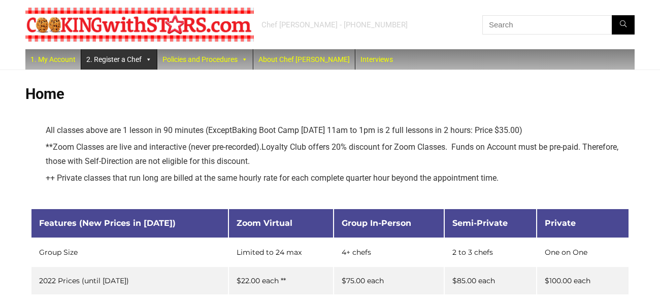
click at [128, 65] on link "2. Register a Chef" at bounding box center [119, 59] width 76 height 20
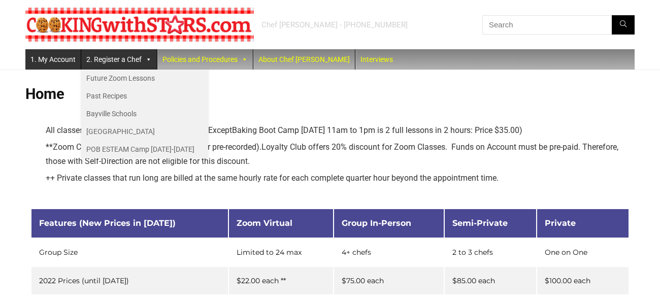
click at [44, 59] on link "1. My Account" at bounding box center [52, 59] width 55 height 20
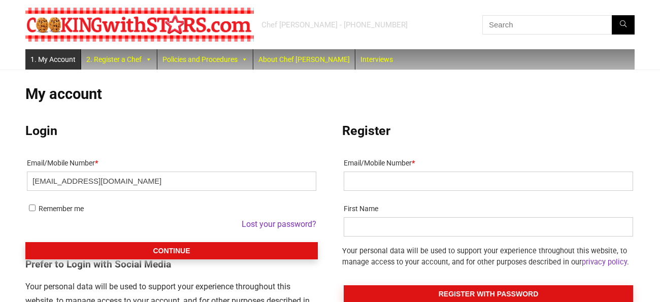
click at [161, 251] on button "Continue" at bounding box center [171, 250] width 292 height 17
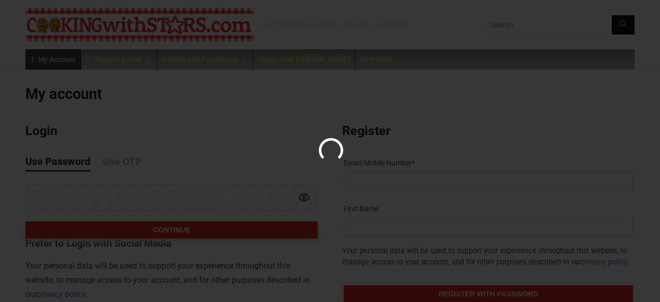
scroll to position [47, 0]
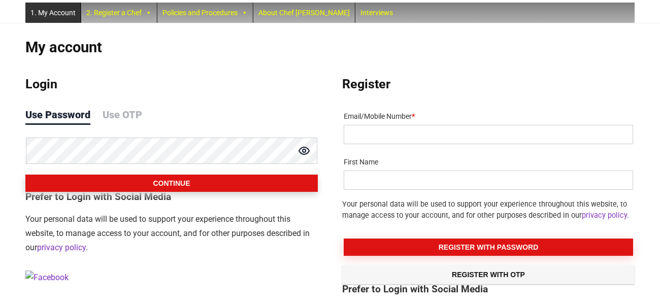
click at [158, 189] on button "Continue" at bounding box center [171, 183] width 292 height 17
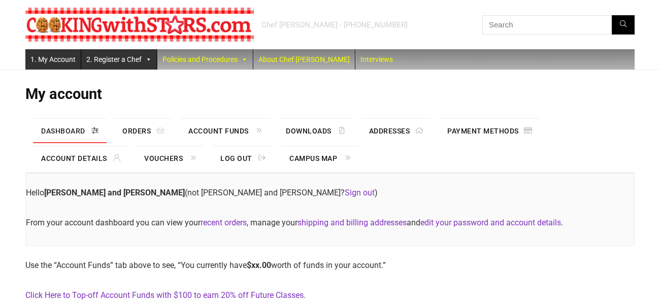
click at [115, 62] on link "2. Register a Chef" at bounding box center [119, 59] width 76 height 20
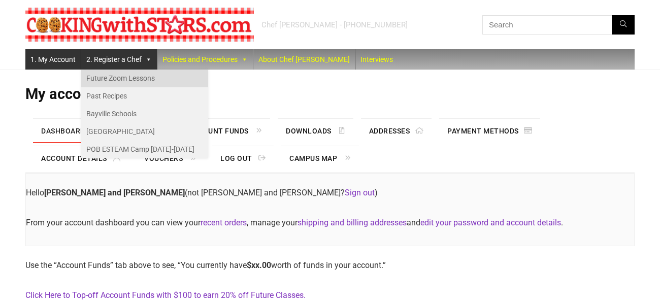
click at [117, 77] on link "Future Zoom Lessons" at bounding box center [144, 79] width 127 height 18
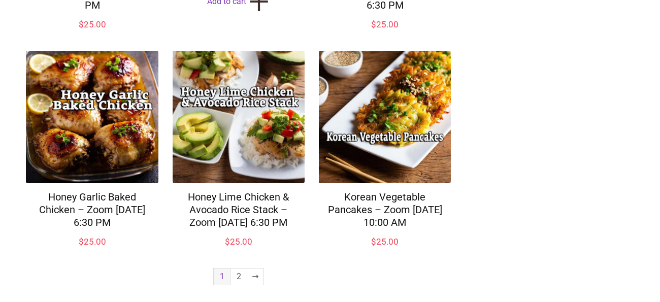
scroll to position [807, 0]
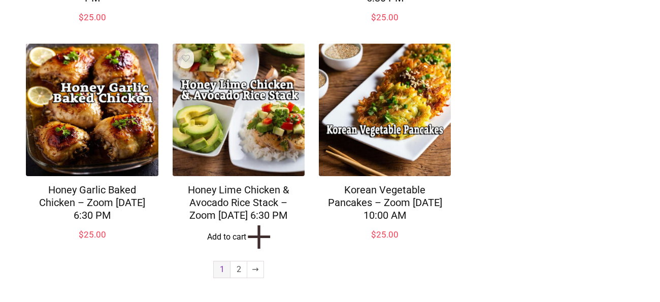
click at [226, 245] on link "Add to cart +" at bounding box center [239, 237] width 132 height 16
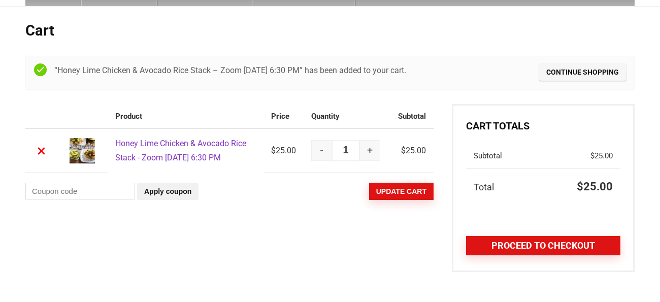
scroll to position [66, 0]
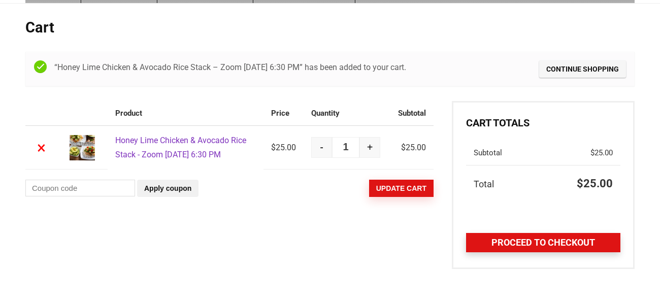
click at [526, 247] on link "Proceed to checkout" at bounding box center [543, 242] width 154 height 19
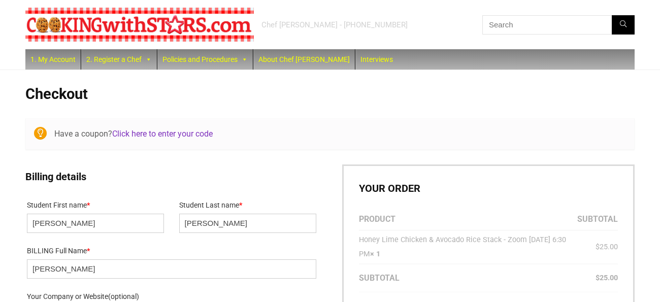
select select "NY"
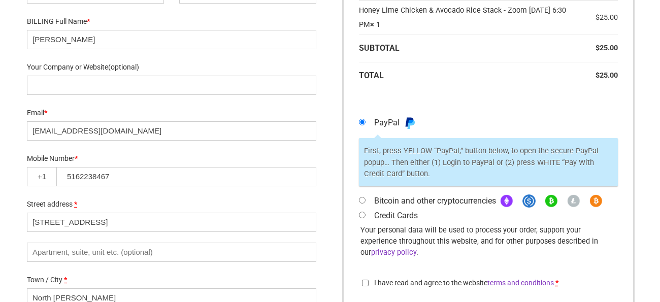
scroll to position [229, 0]
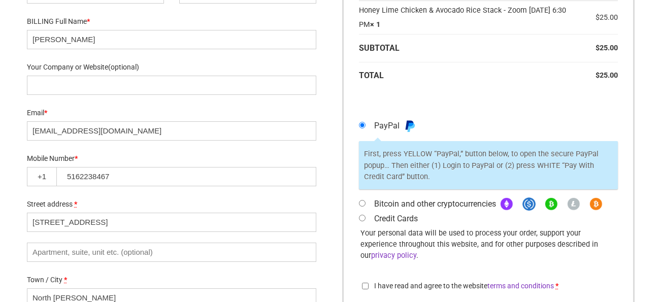
click at [361, 218] on input "Credit Cards" at bounding box center [362, 218] width 7 height 7
radio input "true"
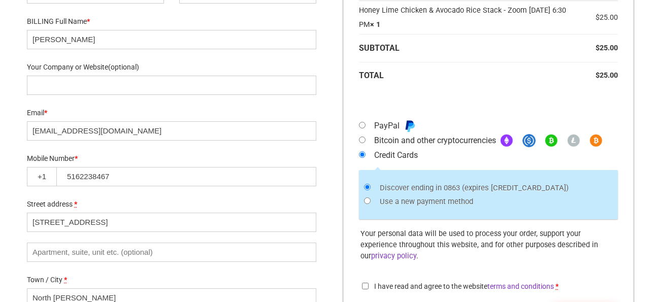
click at [364, 283] on input "I have read and agree to the website terms and conditions *" at bounding box center [365, 286] width 7 height 7
checkbox input "true"
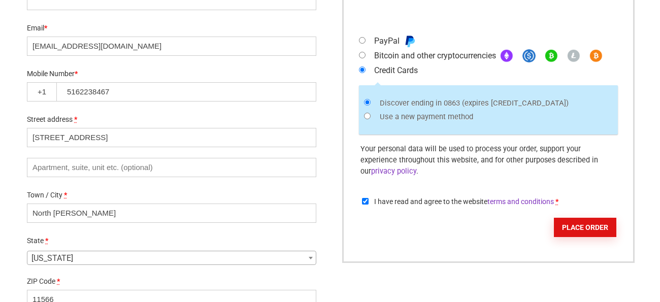
scroll to position [313, 0]
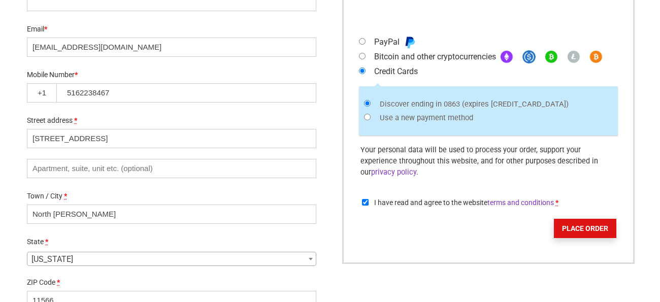
click at [577, 219] on button "Place order" at bounding box center [585, 228] width 62 height 19
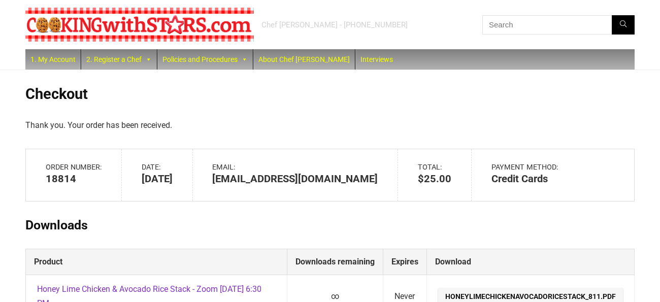
scroll to position [143, 0]
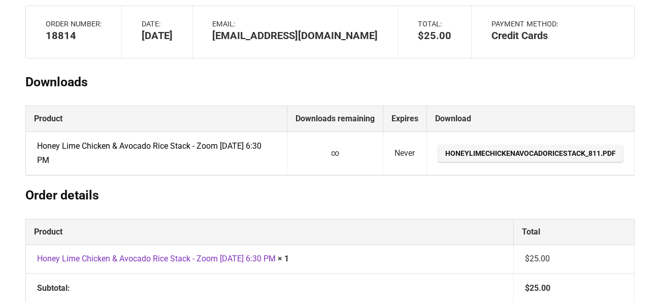
click at [247, 146] on link "Honey Lime Chicken & Avocado Rice Stack - Zoom Monday Aug 11, 2025 @ 6:30 PM" at bounding box center [149, 153] width 224 height 24
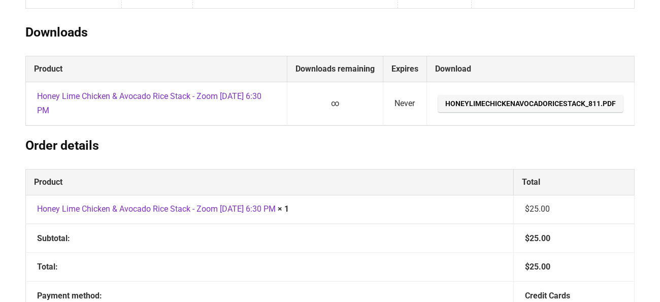
scroll to position [203, 0]
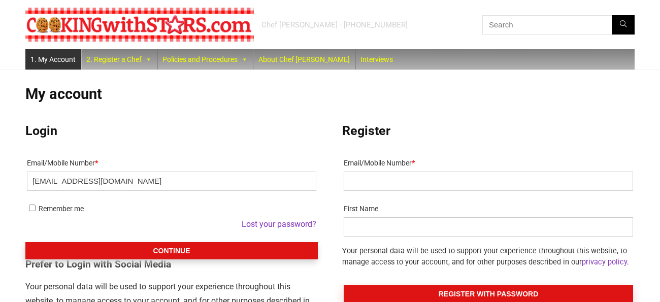
click at [177, 249] on button "Continue" at bounding box center [171, 250] width 292 height 17
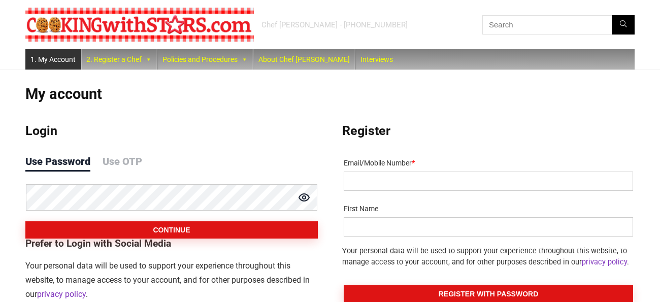
scroll to position [47, 0]
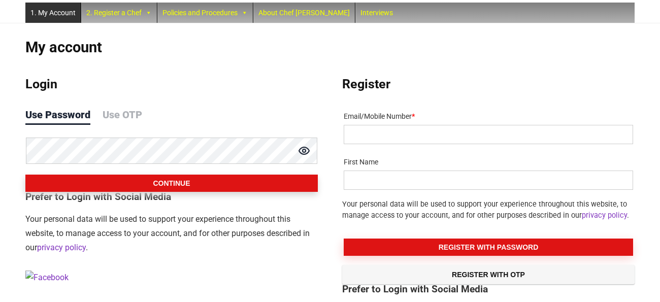
click at [173, 185] on button "Continue" at bounding box center [171, 183] width 292 height 17
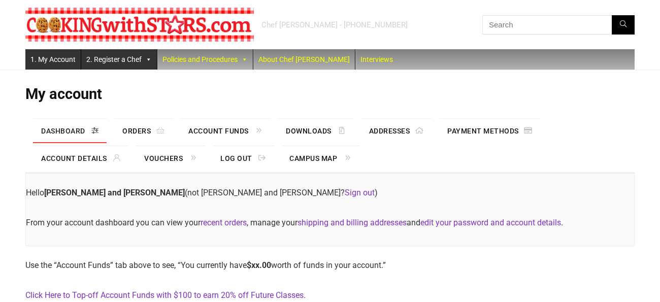
click at [112, 63] on link "2. Register a Chef" at bounding box center [119, 59] width 76 height 20
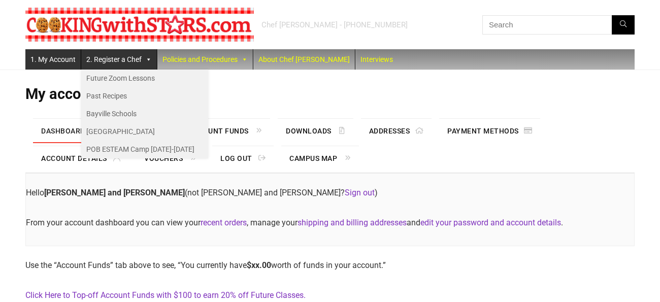
click at [50, 58] on link "1. My Account" at bounding box center [52, 59] width 55 height 20
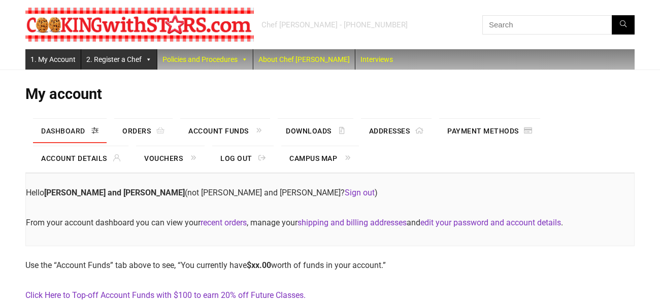
click at [113, 61] on link "2. Register a Chef" at bounding box center [119, 59] width 76 height 20
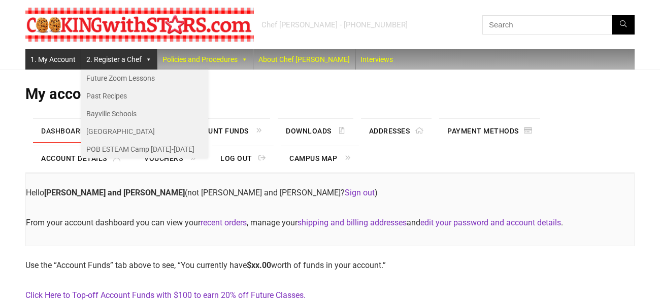
click at [256, 102] on h1 "My account" at bounding box center [329, 93] width 609 height 17
click at [42, 75] on div "My account Dashboard Orders Account Funds Downloads Addresses Payment methods A…" at bounding box center [329, 276] width 609 height 412
click at [47, 58] on link "1. My Account" at bounding box center [52, 59] width 55 height 20
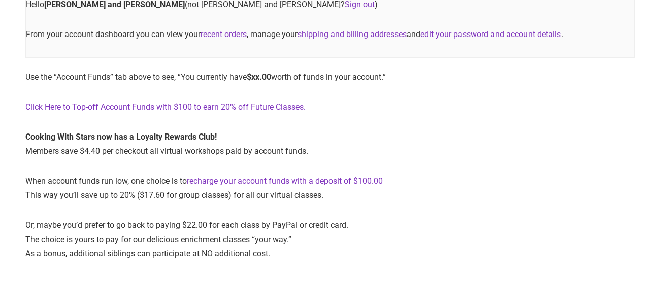
scroll to position [42, 0]
